Goal: Task Accomplishment & Management: Use online tool/utility

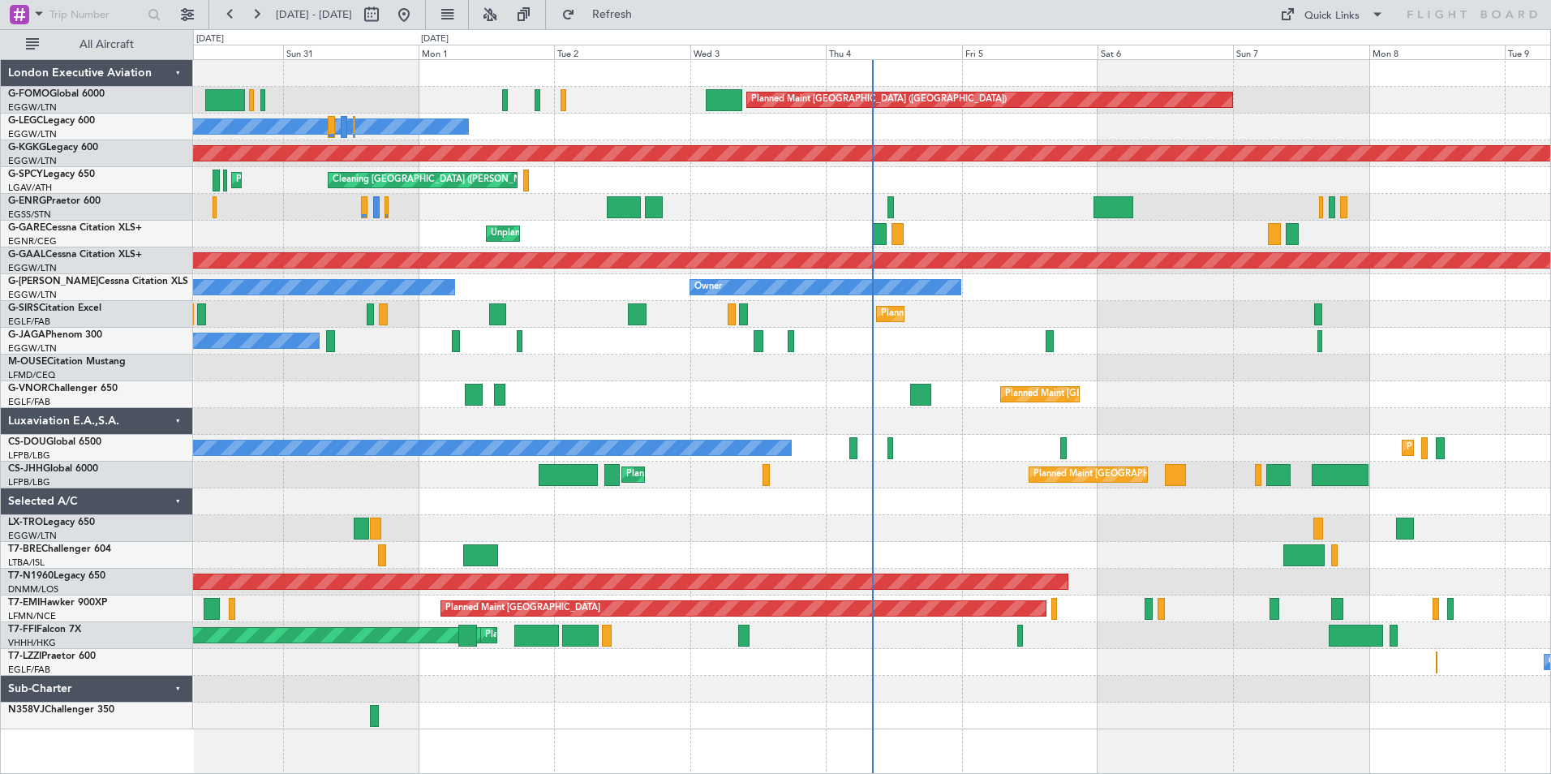
click at [857, 520] on div "Planned Maint [GEOGRAPHIC_DATA] ([GEOGRAPHIC_DATA]) Owner Owner AOG Maint [GEOG…" at bounding box center [871, 394] width 1357 height 669
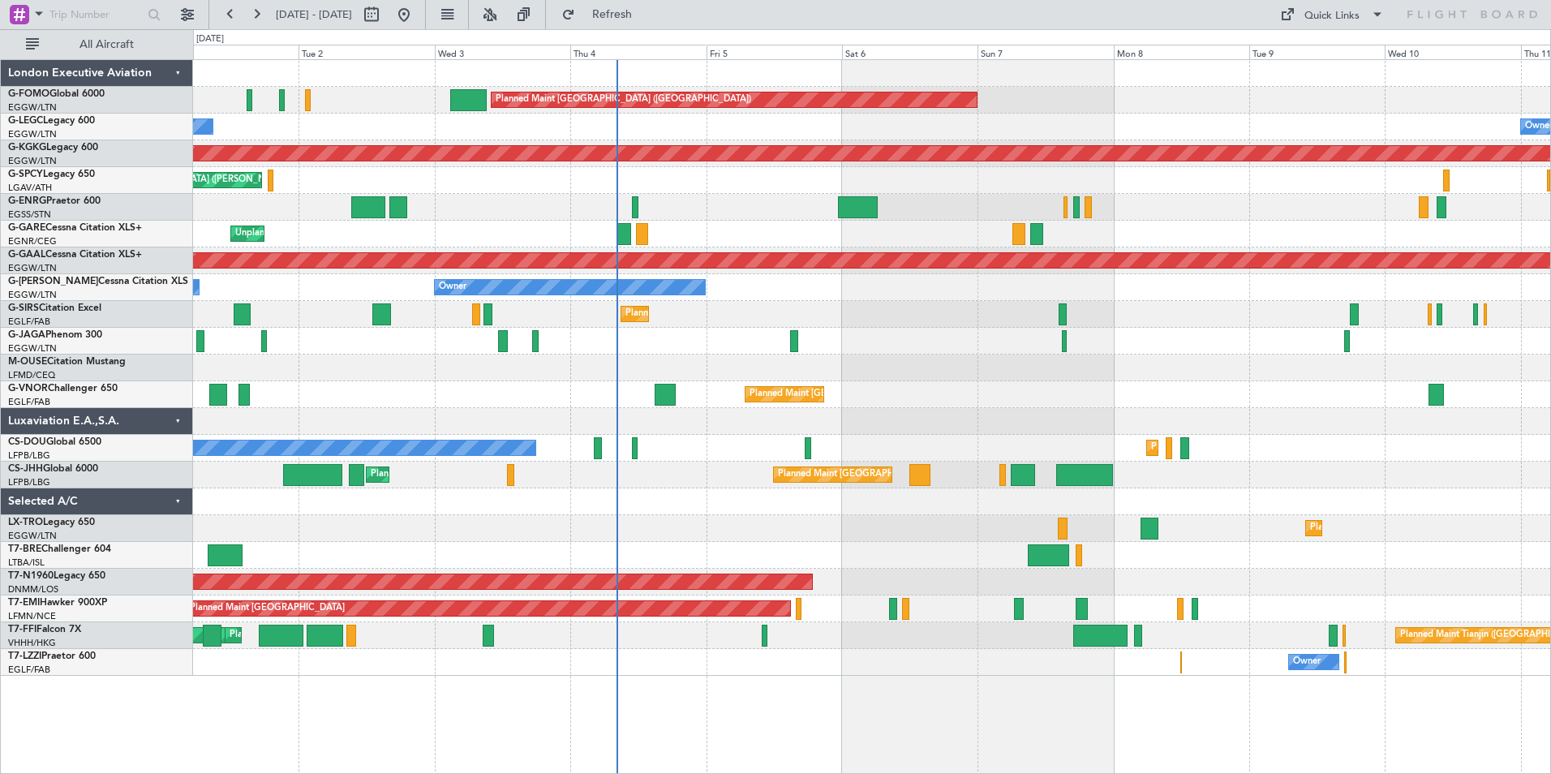
click at [537, 10] on button at bounding box center [524, 15] width 26 height 26
click at [503, 10] on button at bounding box center [490, 15] width 26 height 26
click at [537, 15] on button at bounding box center [524, 15] width 26 height 26
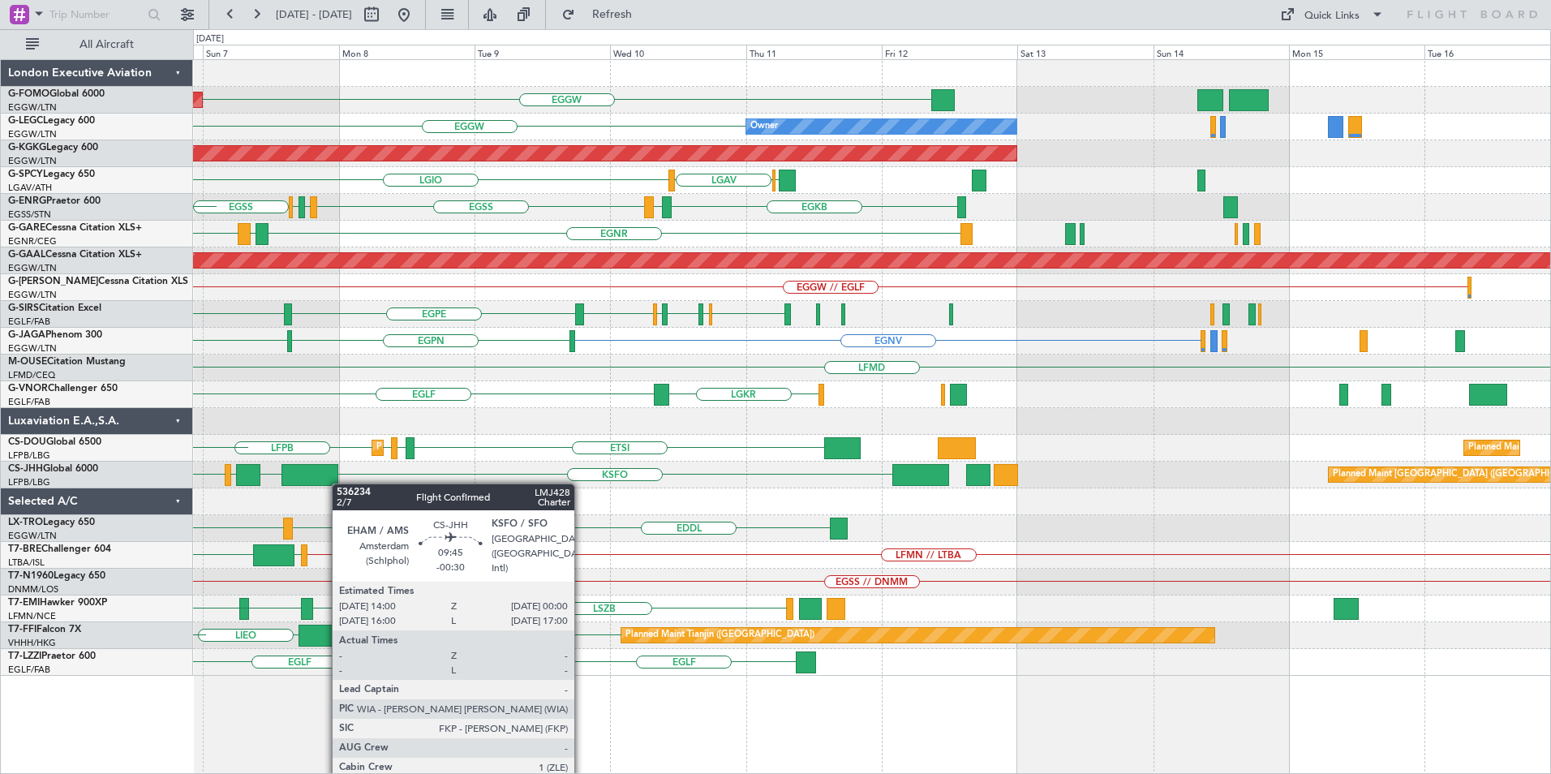
click at [279, 473] on div "EGGW Planned Maint London (Luton) EGGW Owner AOG Maint Istanbul (Ataturk) LGMK …" at bounding box center [871, 368] width 1357 height 616
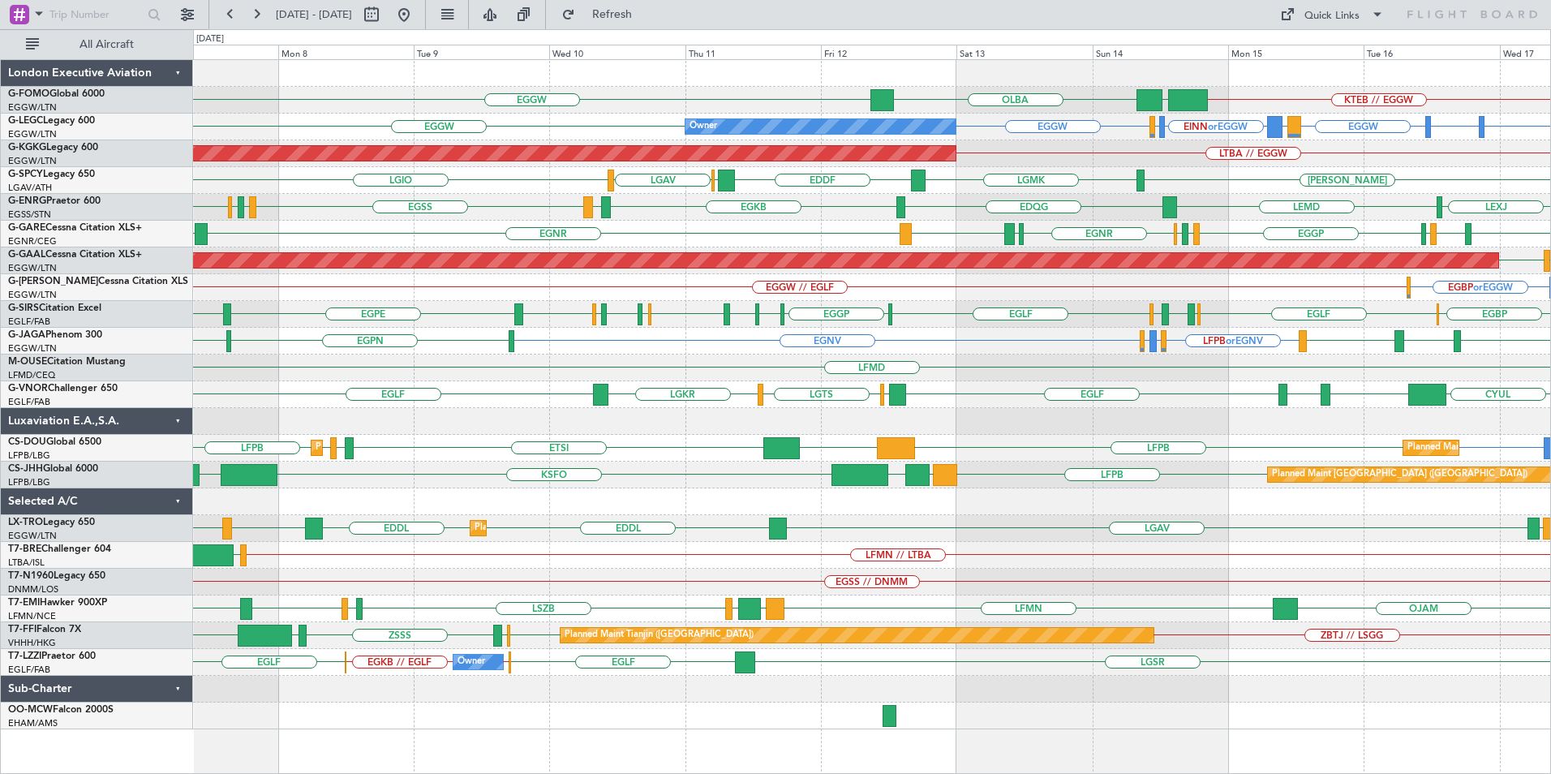
click at [916, 501] on div "EGGW KTEB // EGGW EGGW OLBA Planned Maint London (Luton) EGGW LIRA or EGGW EINN…" at bounding box center [871, 394] width 1357 height 669
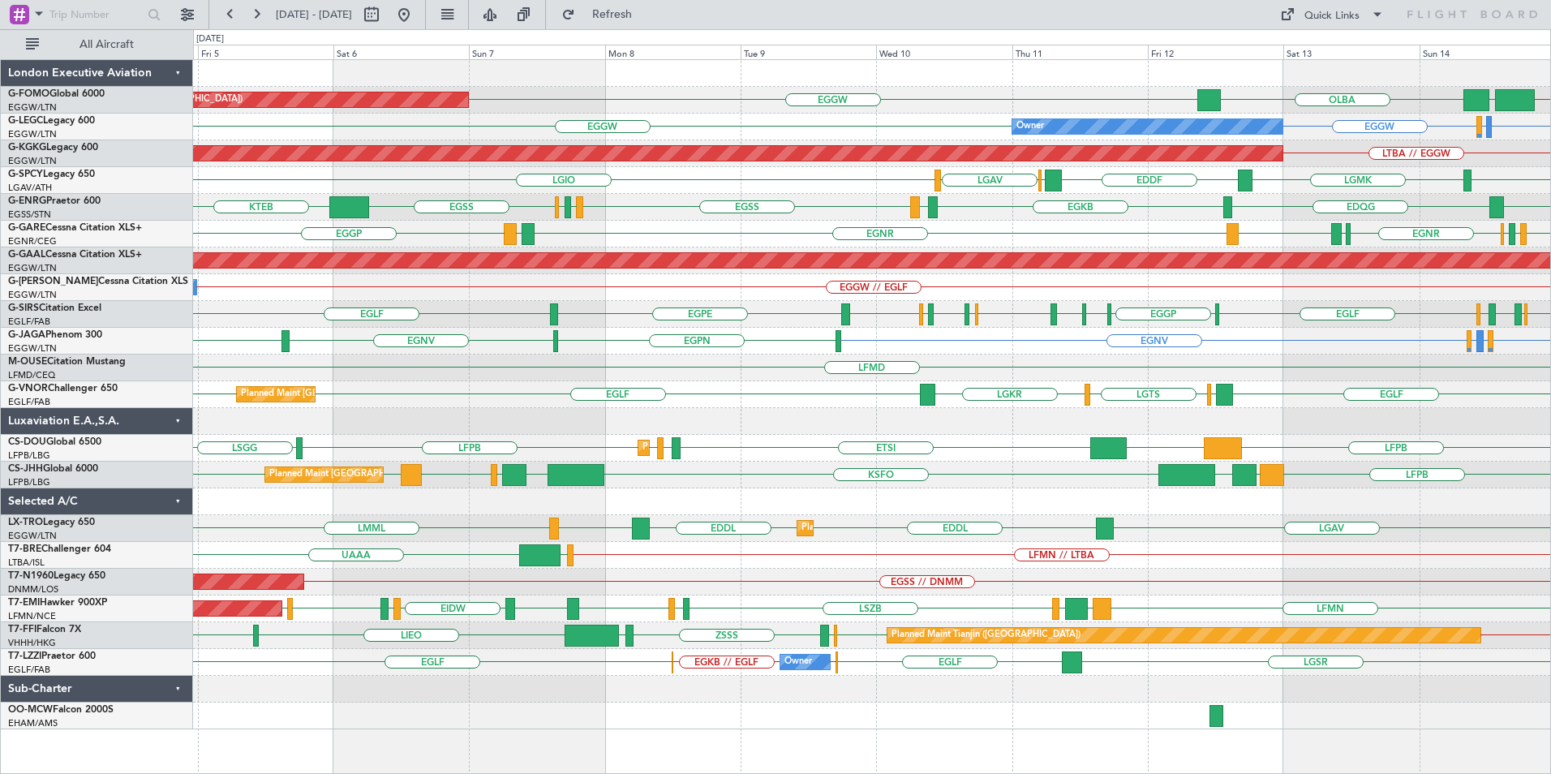
click at [1208, 515] on div "Planned Maint London (Luton) EGGW KTEB // EGGW EGGW OLBA Owner EINN or EGGW EGA…" at bounding box center [871, 394] width 1357 height 669
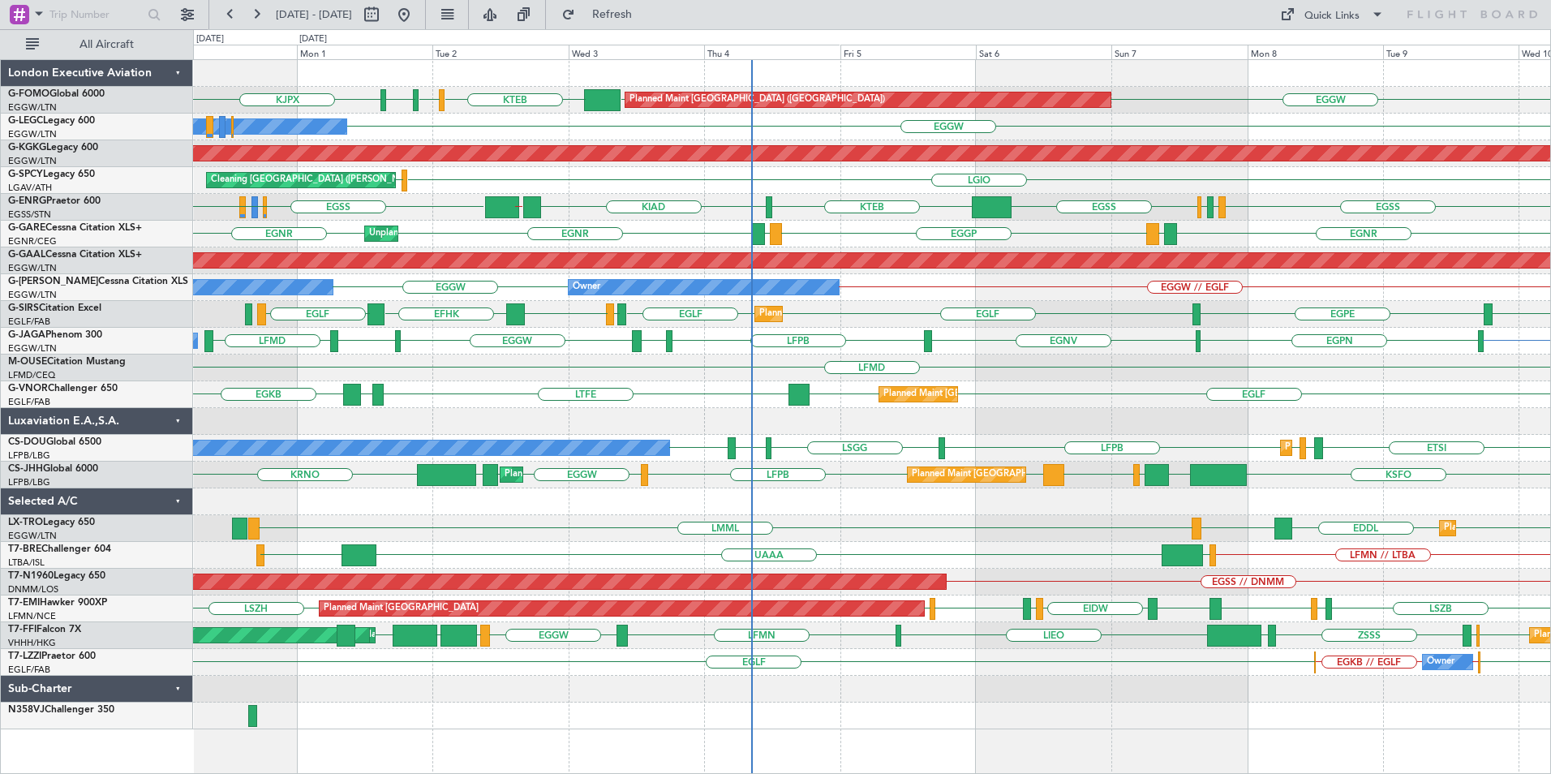
click at [767, 484] on div "Planned Maint London (Luton) EGGW EGGW KTEB KBED KJFK KJPX Owner EGGW Owner AOG…" at bounding box center [871, 394] width 1357 height 669
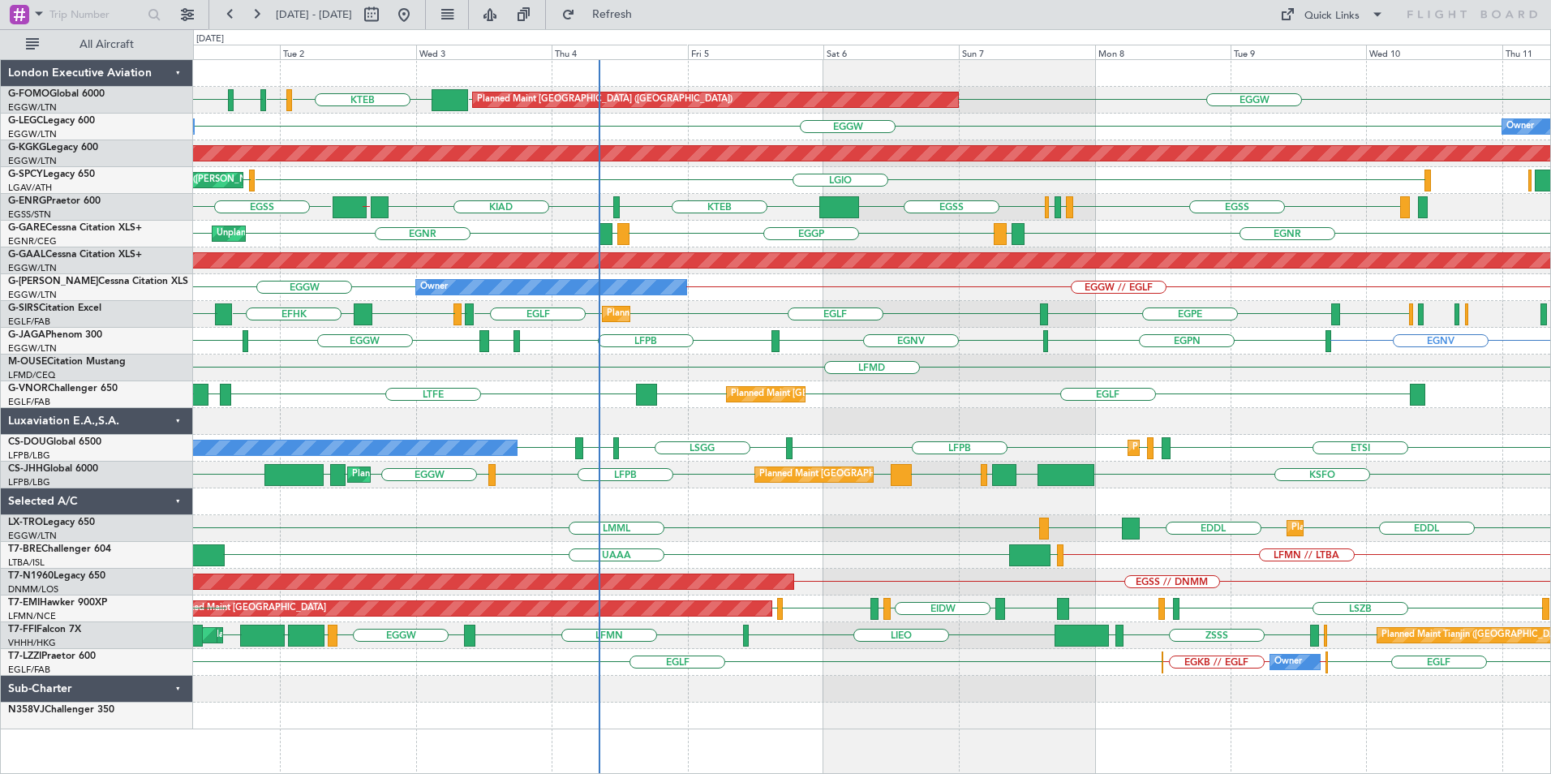
click at [1029, 437] on div "Planned Maint London (Luton) EGGW EGGW KTEB KBED KJFK KJPX Owner EGGW Owner AOG…" at bounding box center [871, 394] width 1357 height 669
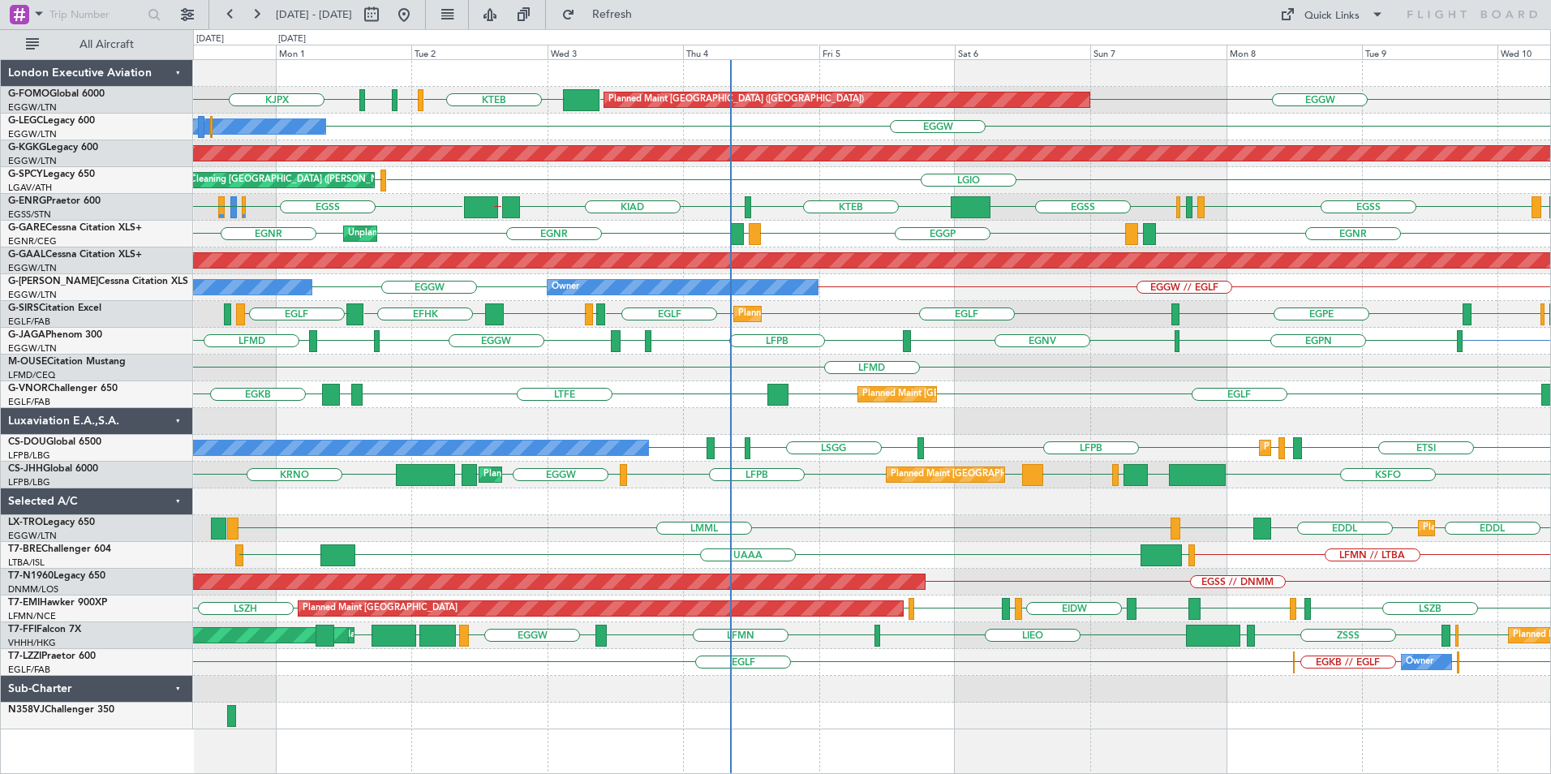
click at [995, 530] on div "Planned Maint Dusseldorf EDDL EDDL LGAV LMML" at bounding box center [871, 528] width 1357 height 27
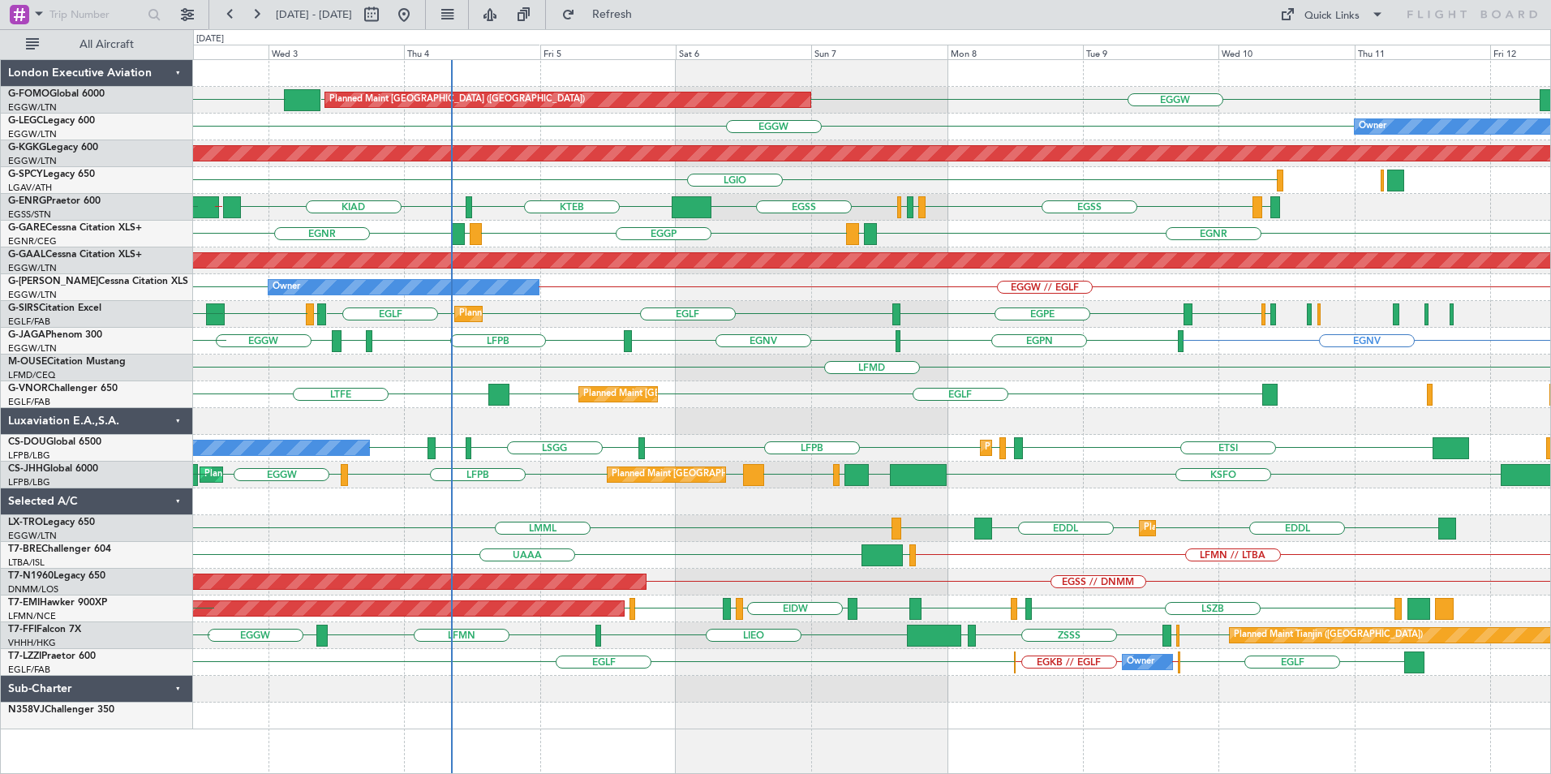
click at [1010, 534] on div "Planned Maint London (Luton) EGGW EGGW KTEB KJFK KBED KJPX EGGW Owner Owner AOG…" at bounding box center [871, 394] width 1357 height 669
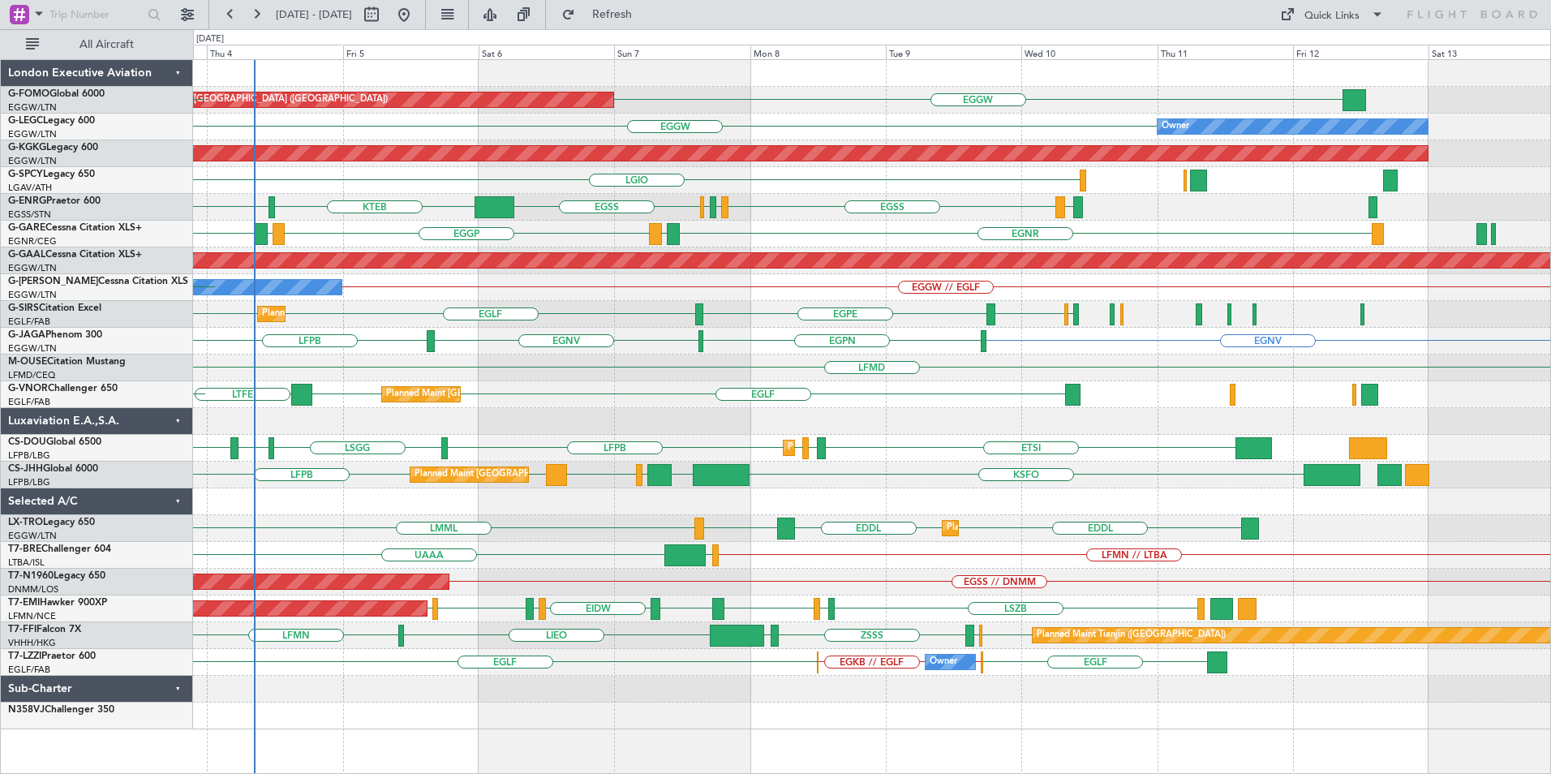
click at [966, 523] on div "Planned Maint London (Luton) EGGW KJFK KBED KTEB EGGW KJPX EGGW Owner AOG Maint…" at bounding box center [871, 394] width 1357 height 669
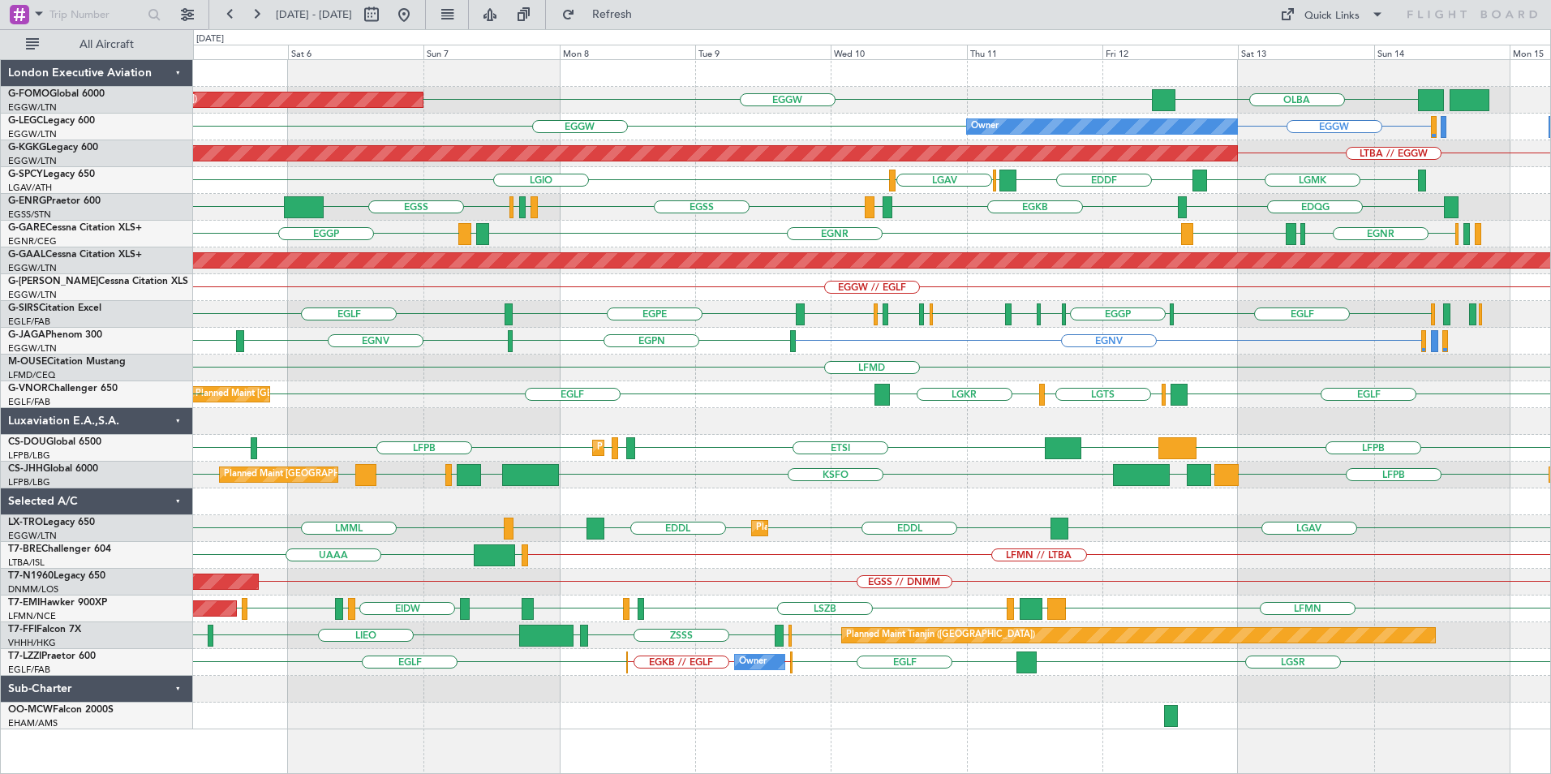
click at [962, 440] on div "Planned Maint London (Luton) EGGW OLBA Owner EGGW EGGW AOG Maint Istanbul (Atat…" at bounding box center [871, 394] width 1357 height 669
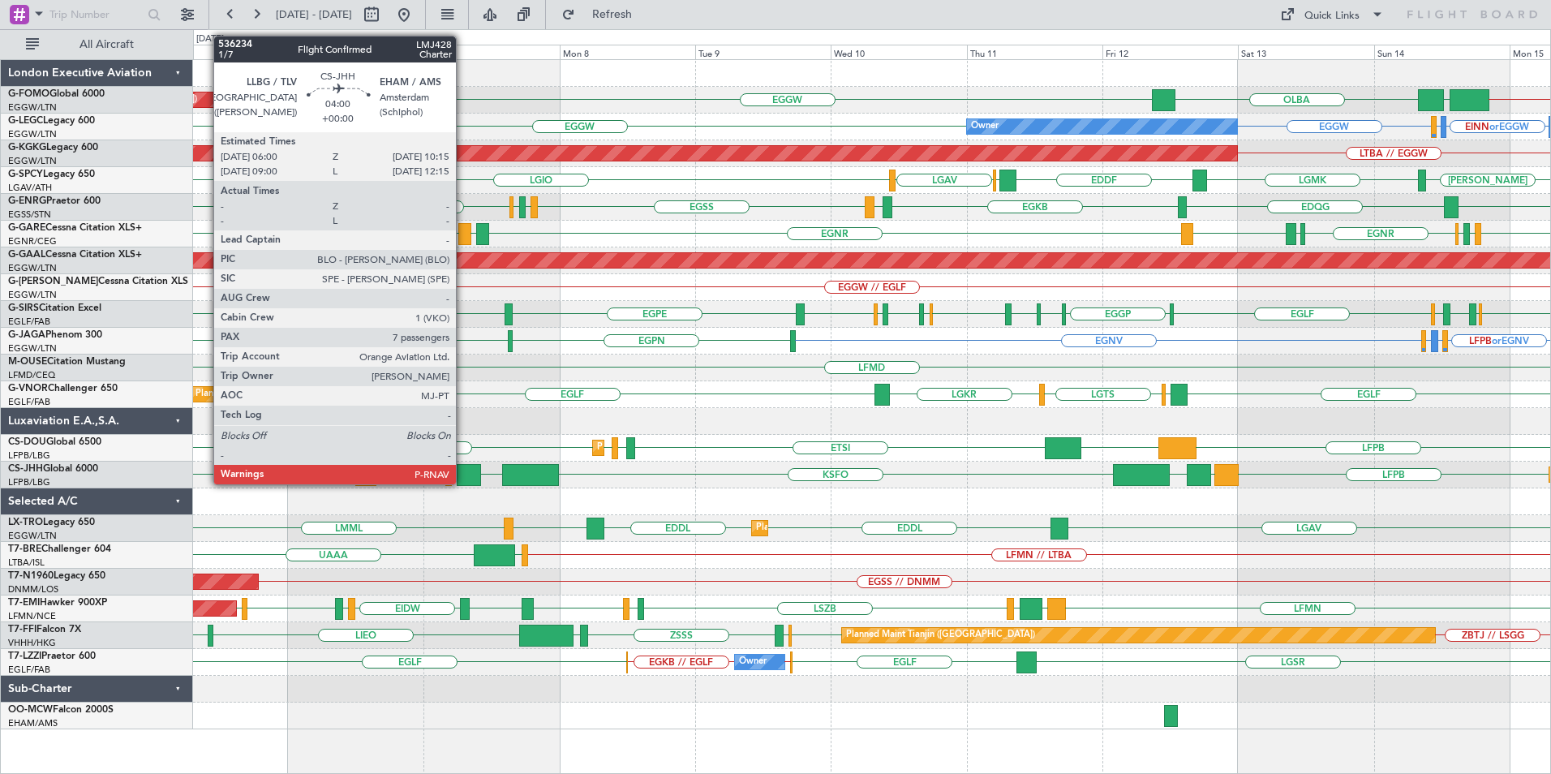
click at [465, 482] on div at bounding box center [469, 475] width 24 height 22
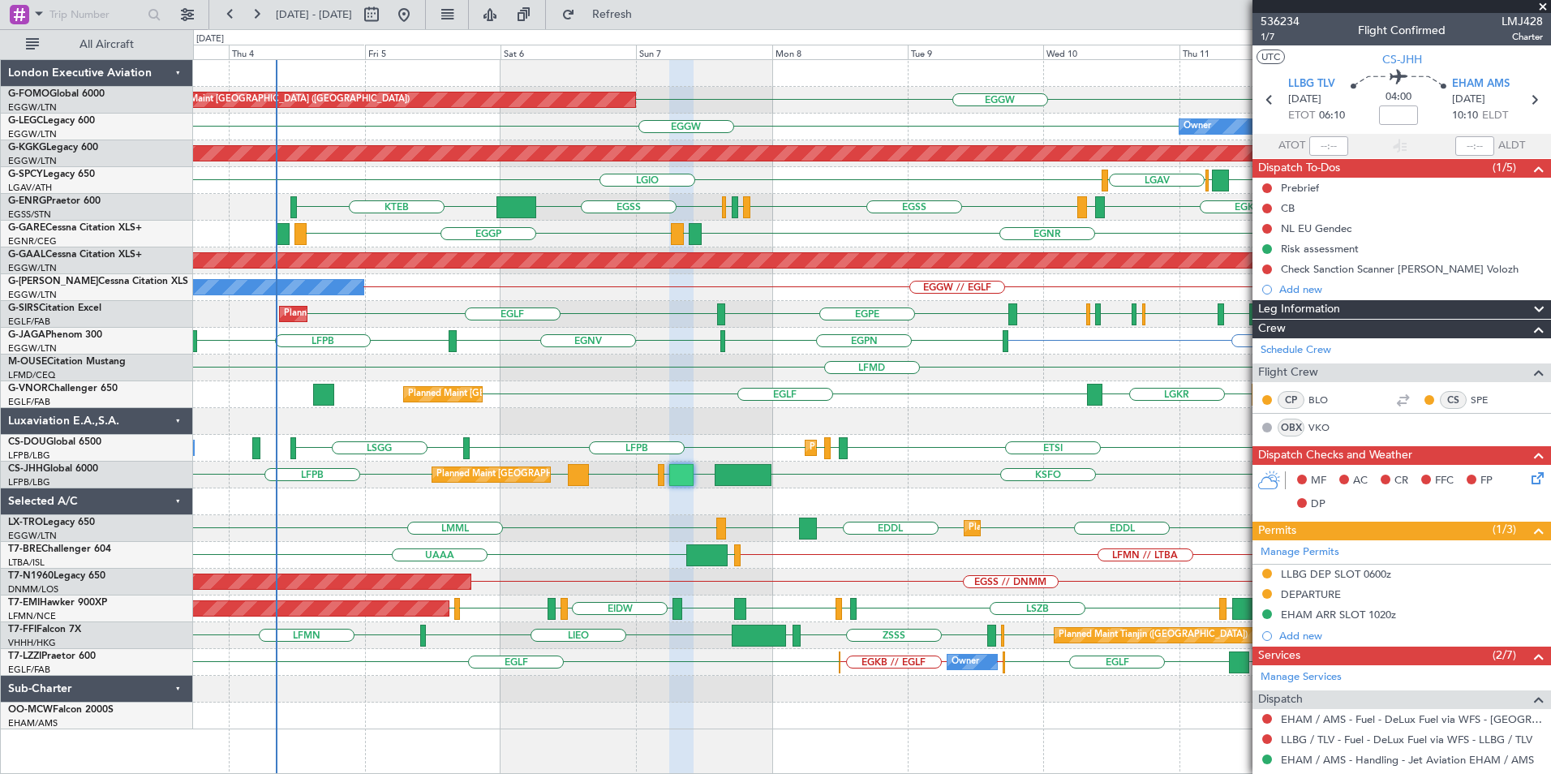
click at [1000, 504] on div at bounding box center [871, 501] width 1357 height 27
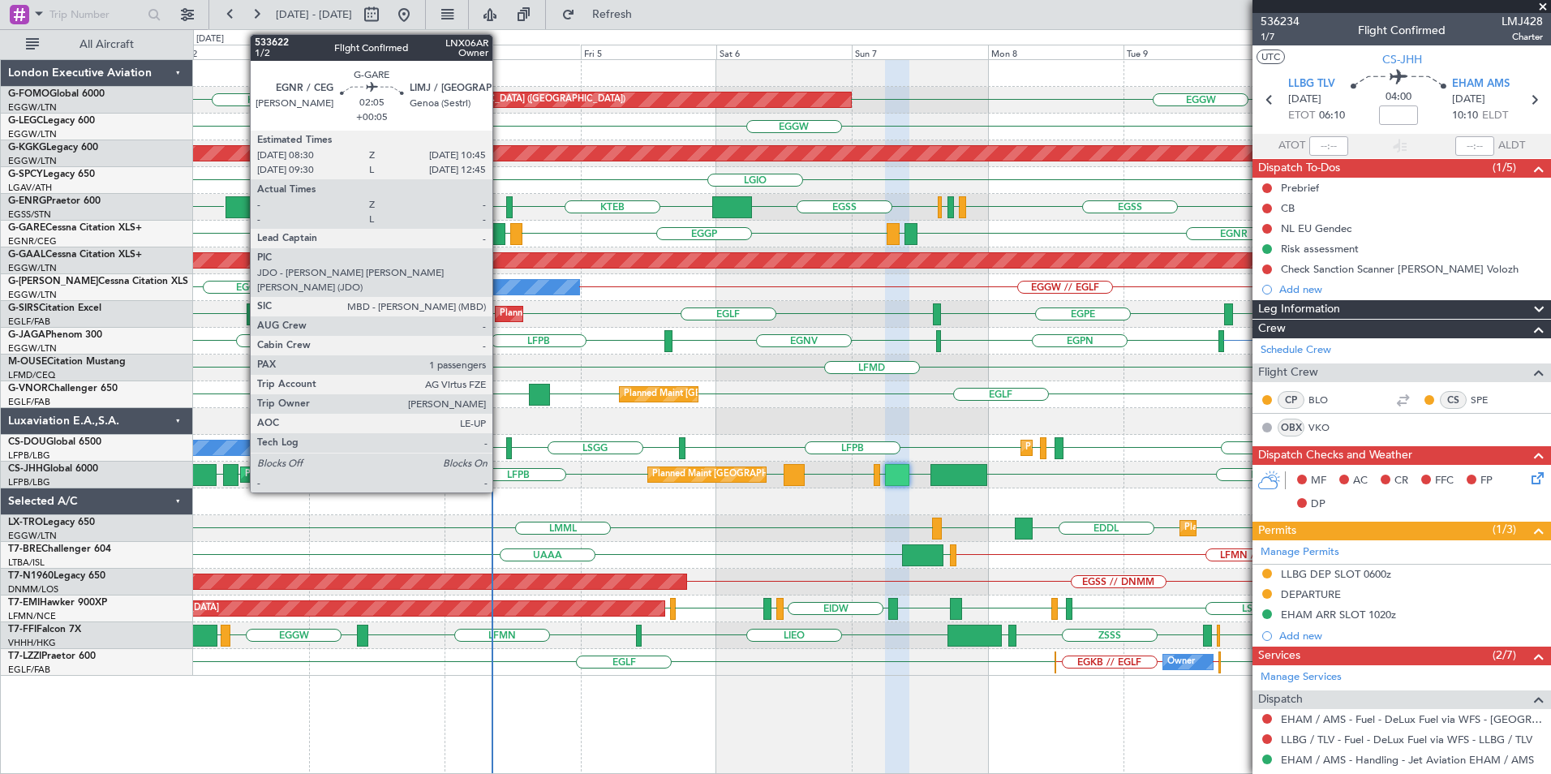
click at [500, 229] on div at bounding box center [498, 234] width 13 height 22
click at [501, 228] on div at bounding box center [498, 234] width 13 height 22
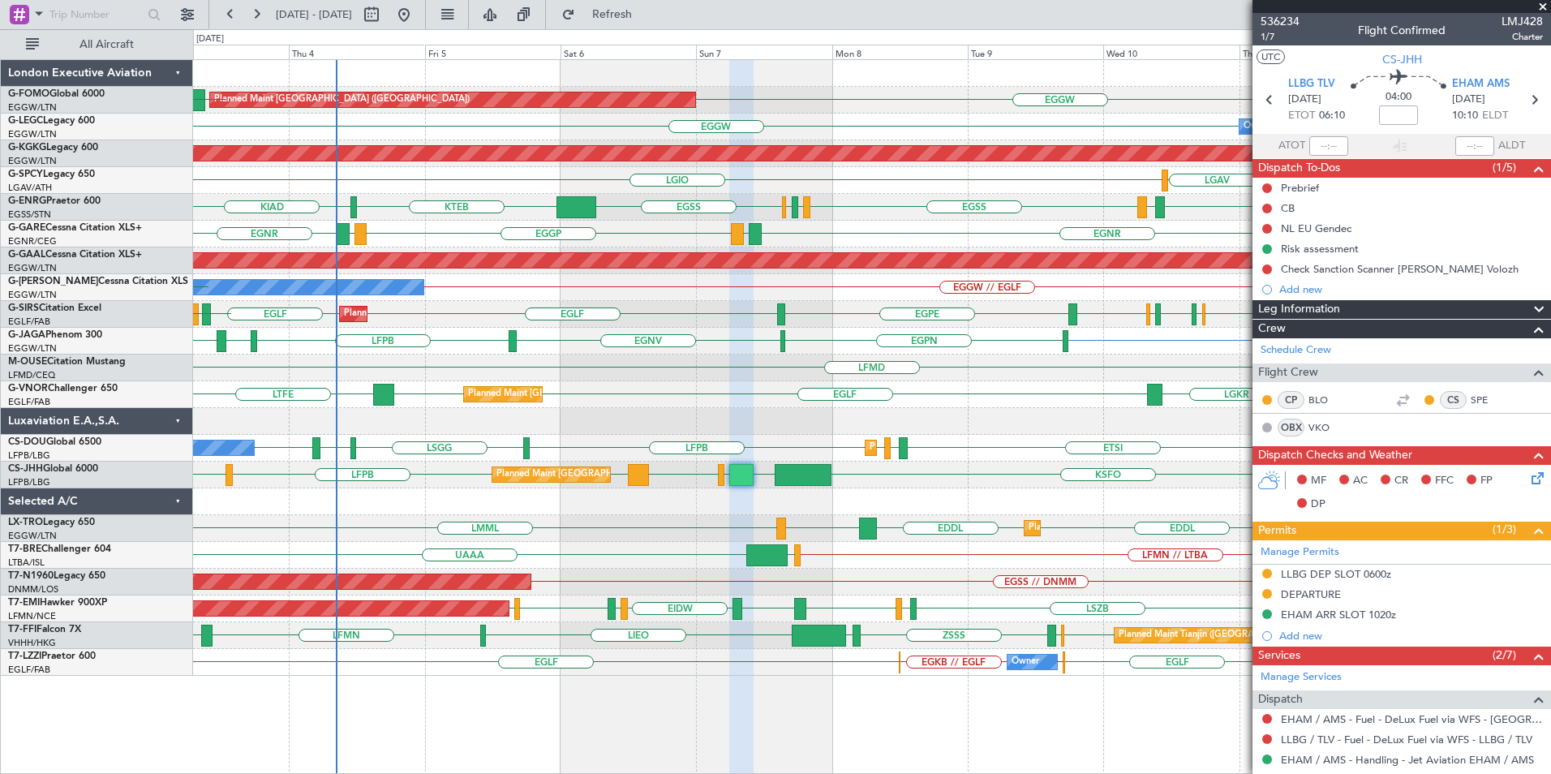
click at [785, 528] on div "Planned Maint London (Luton) EGGW EGGW KTEB Owner EGGW Owner AOG Maint Istanbul…" at bounding box center [871, 368] width 1357 height 616
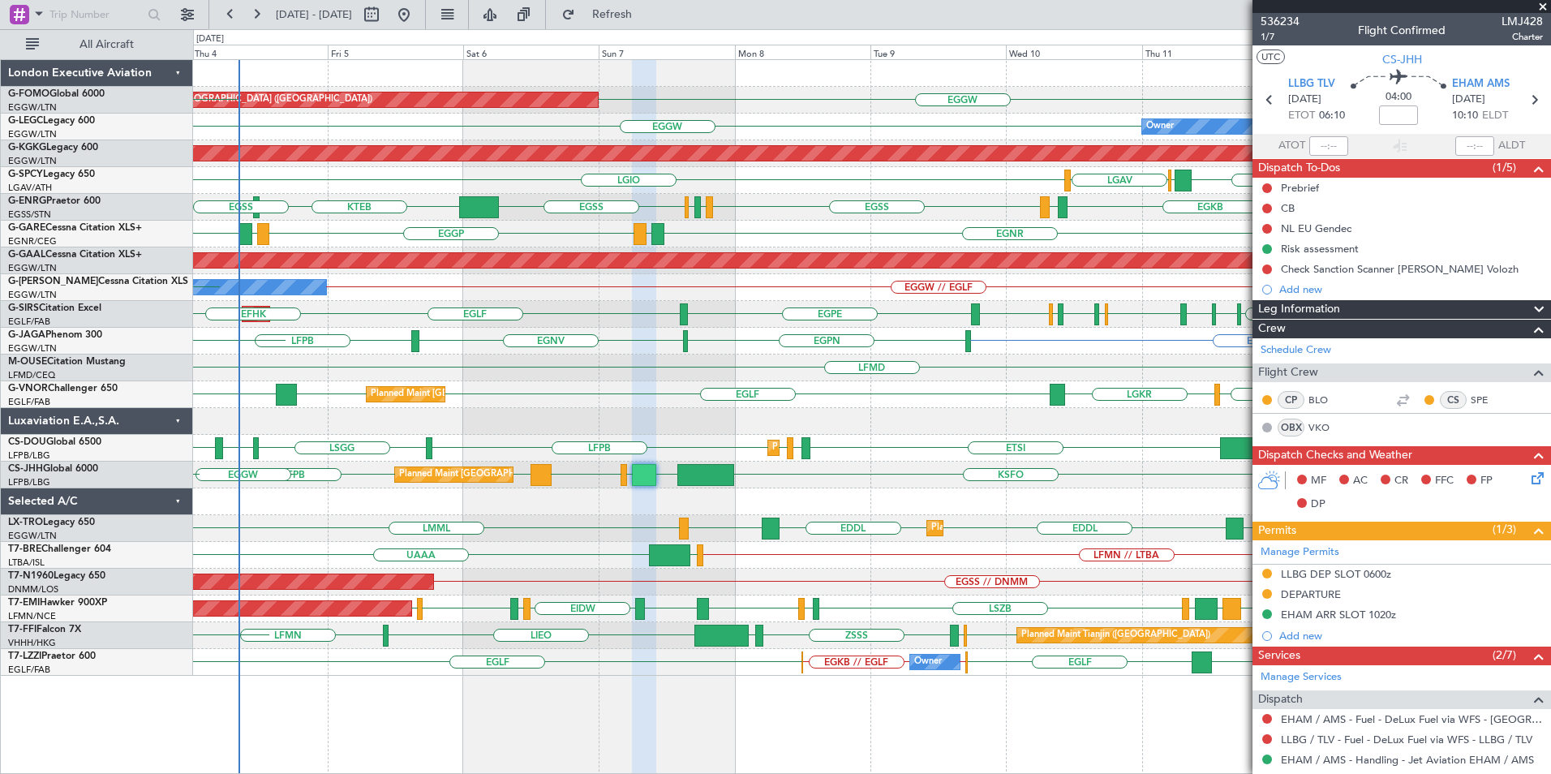
click at [570, 534] on div "Planned Maint London (Luton) EGGW KTEB EGGW Owner EGGW AOG Maint Istanbul (Atat…" at bounding box center [871, 368] width 1357 height 616
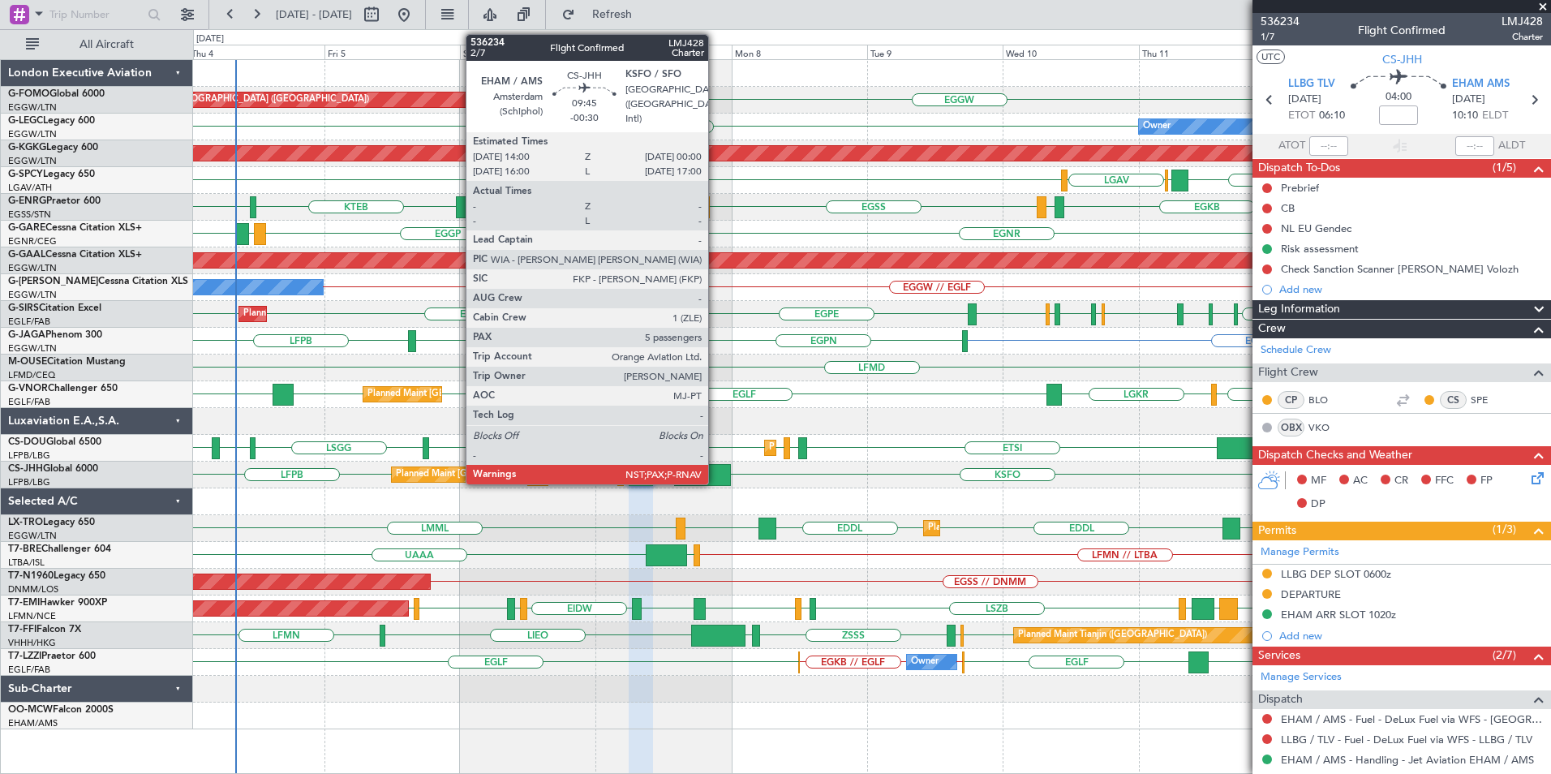
click at [716, 476] on div at bounding box center [702, 475] width 57 height 22
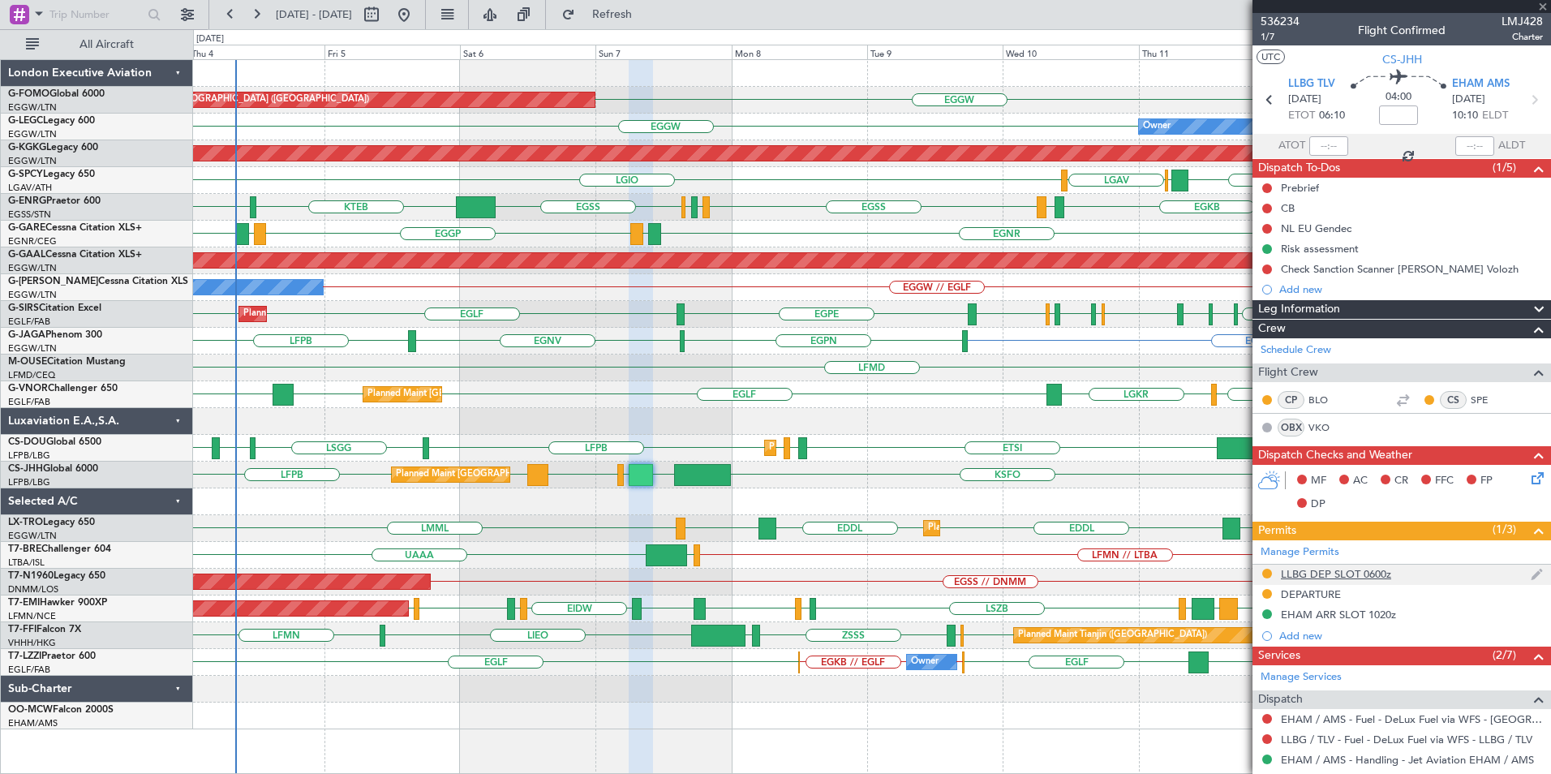
type input "-00:30"
type input "5"
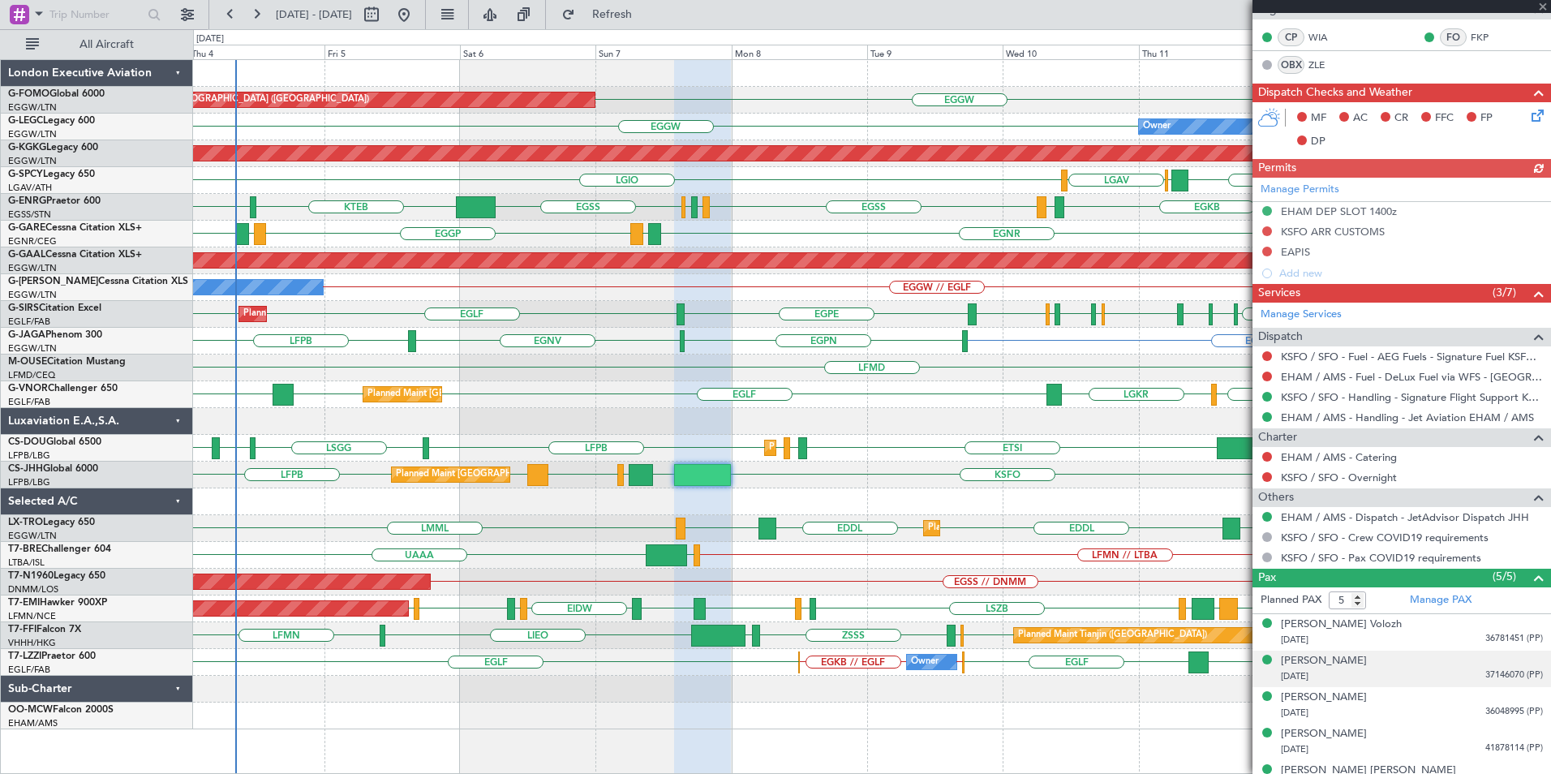
scroll to position [385, 0]
